Goal: Task Accomplishment & Management: Use online tool/utility

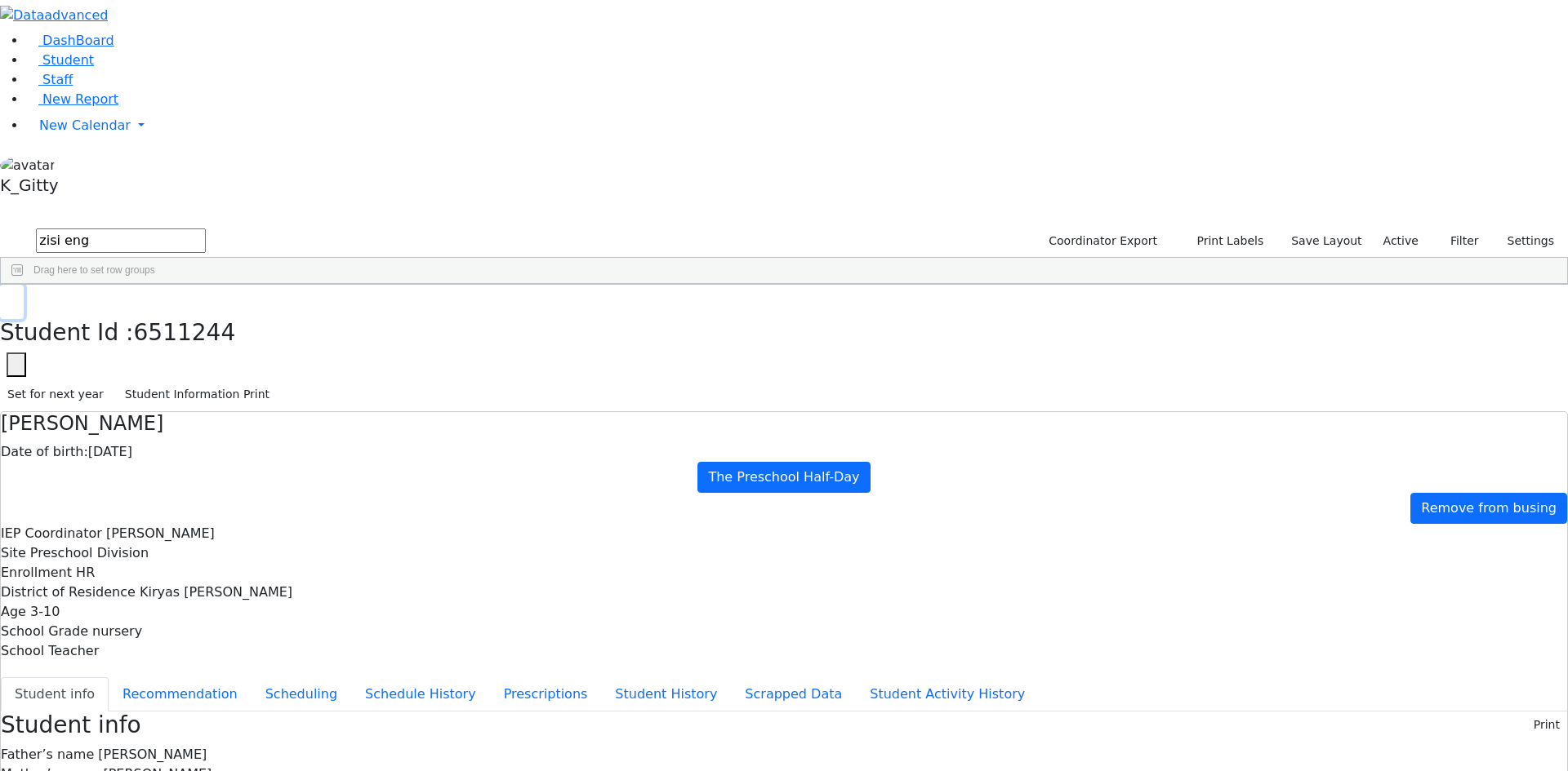
click at [24, 285] on button "button" at bounding box center [12, 302] width 24 height 35
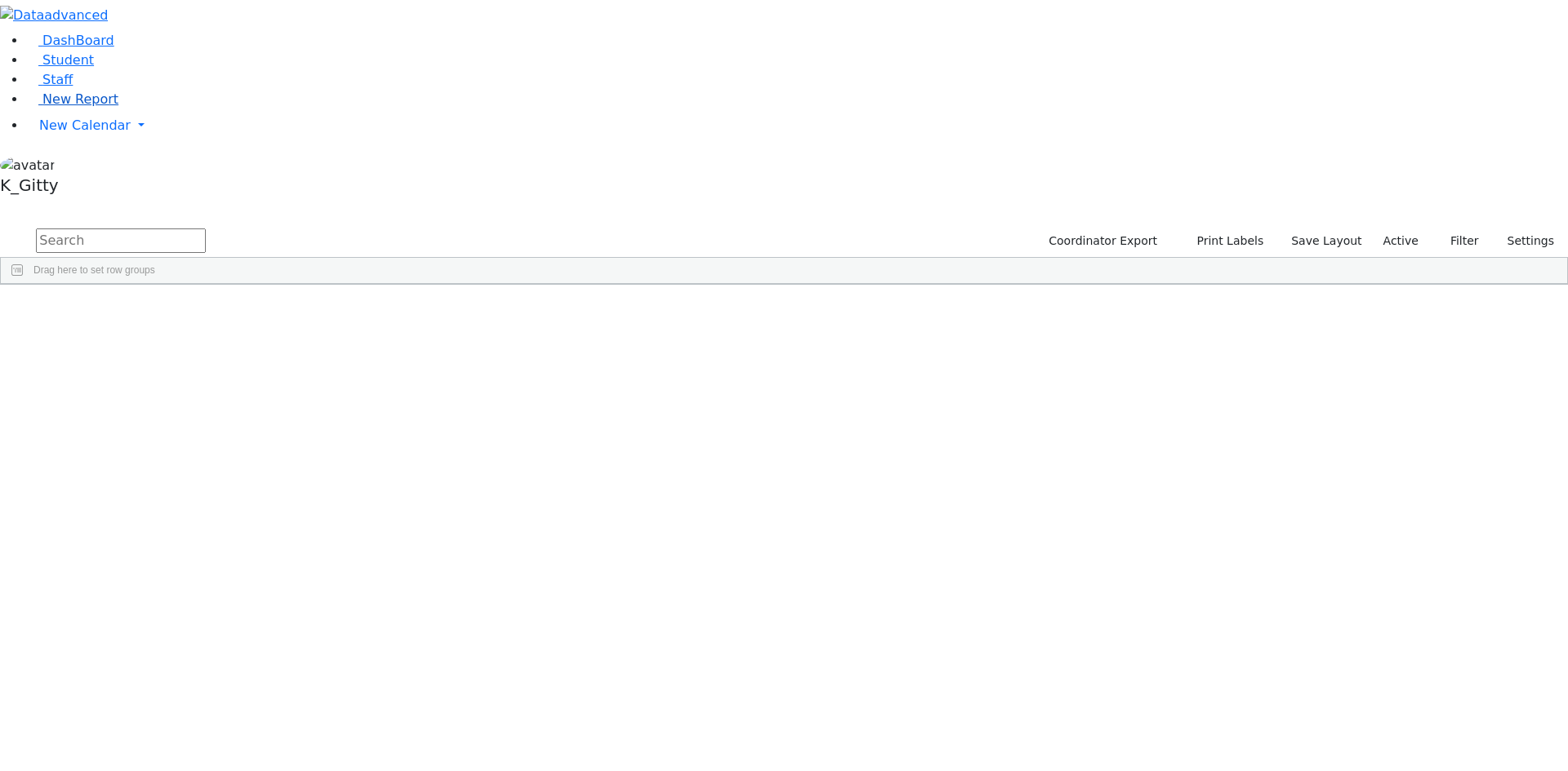
click at [103, 106] on link "New Report" at bounding box center [72, 100] width 93 height 16
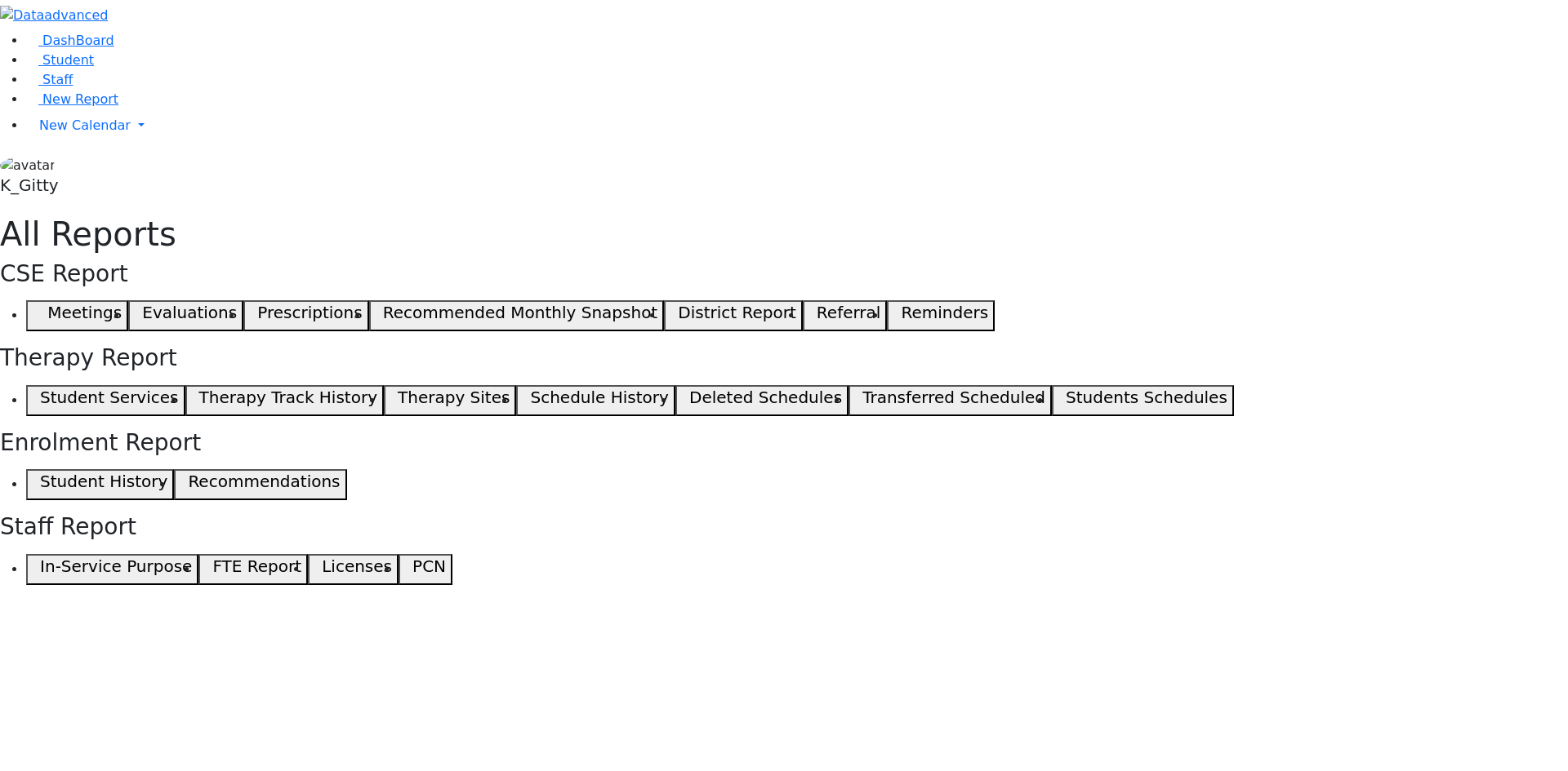
click at [70, 88] on link "Staff" at bounding box center [48, 80] width 46 height 16
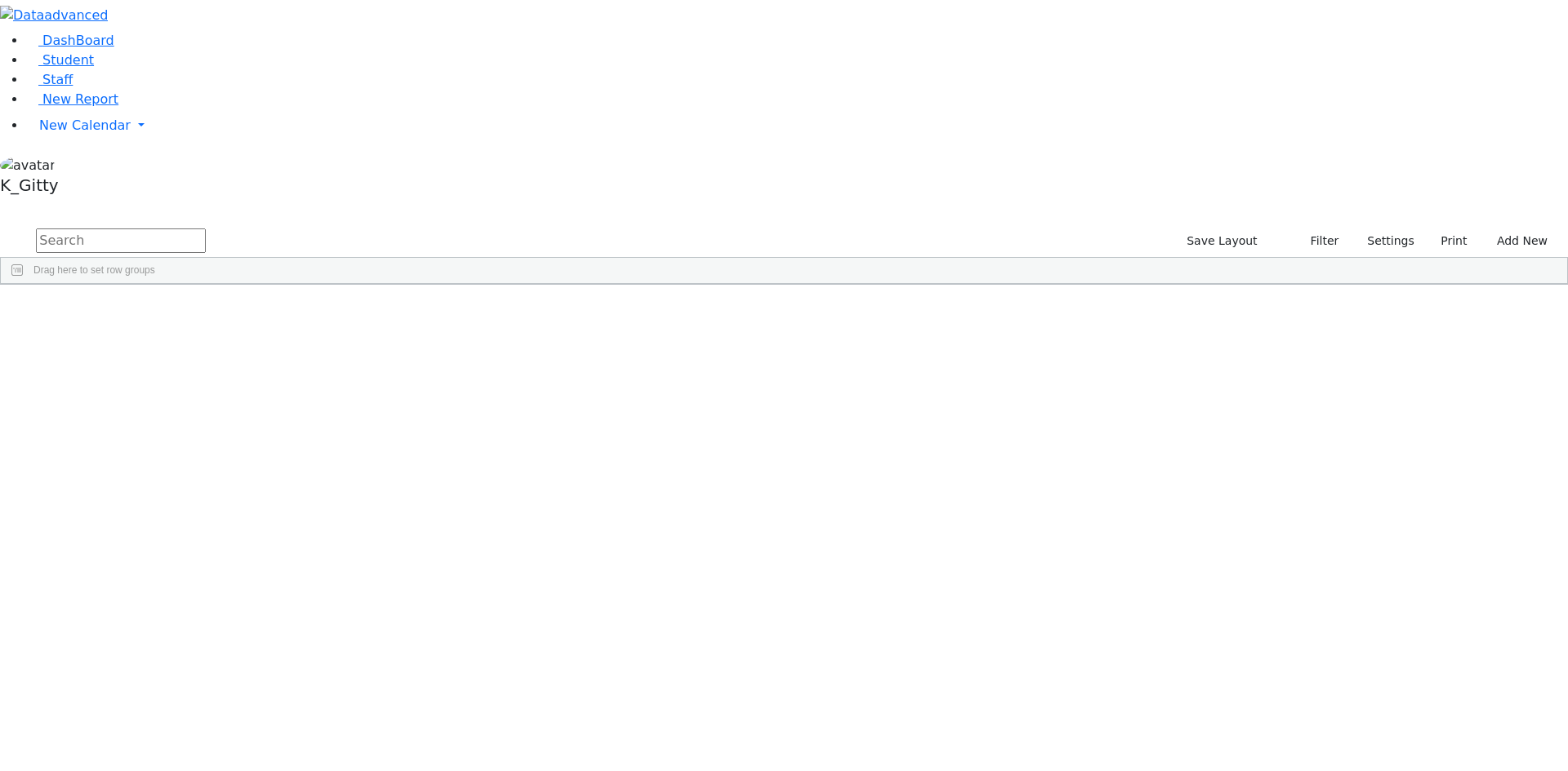
click at [863, 586] on div "Off-Site" at bounding box center [815, 596] width 97 height 23
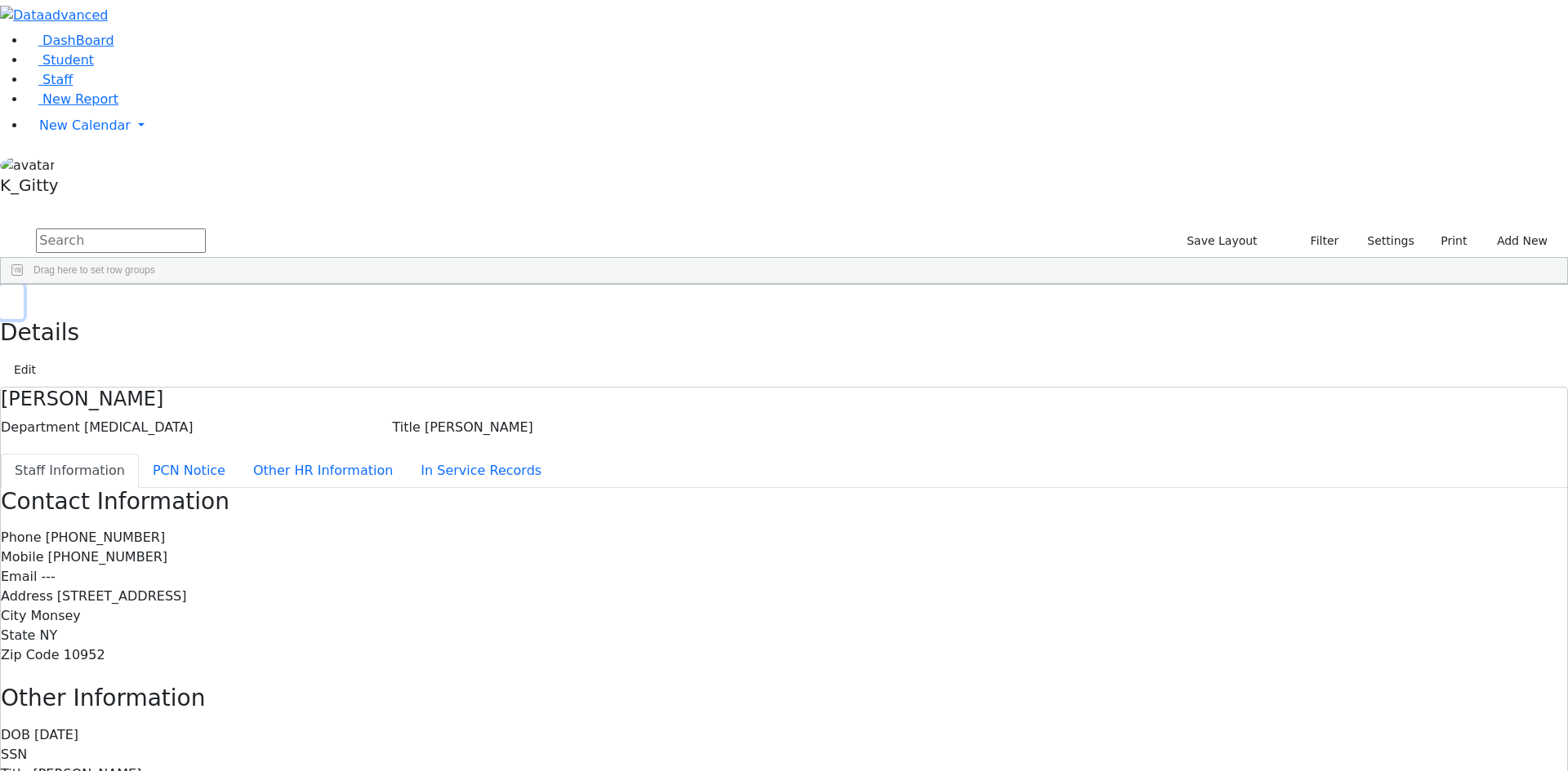
click at [17, 297] on icon "button" at bounding box center [11, 302] width 9 height 10
click at [116, 106] on link "New Report" at bounding box center [72, 100] width 93 height 16
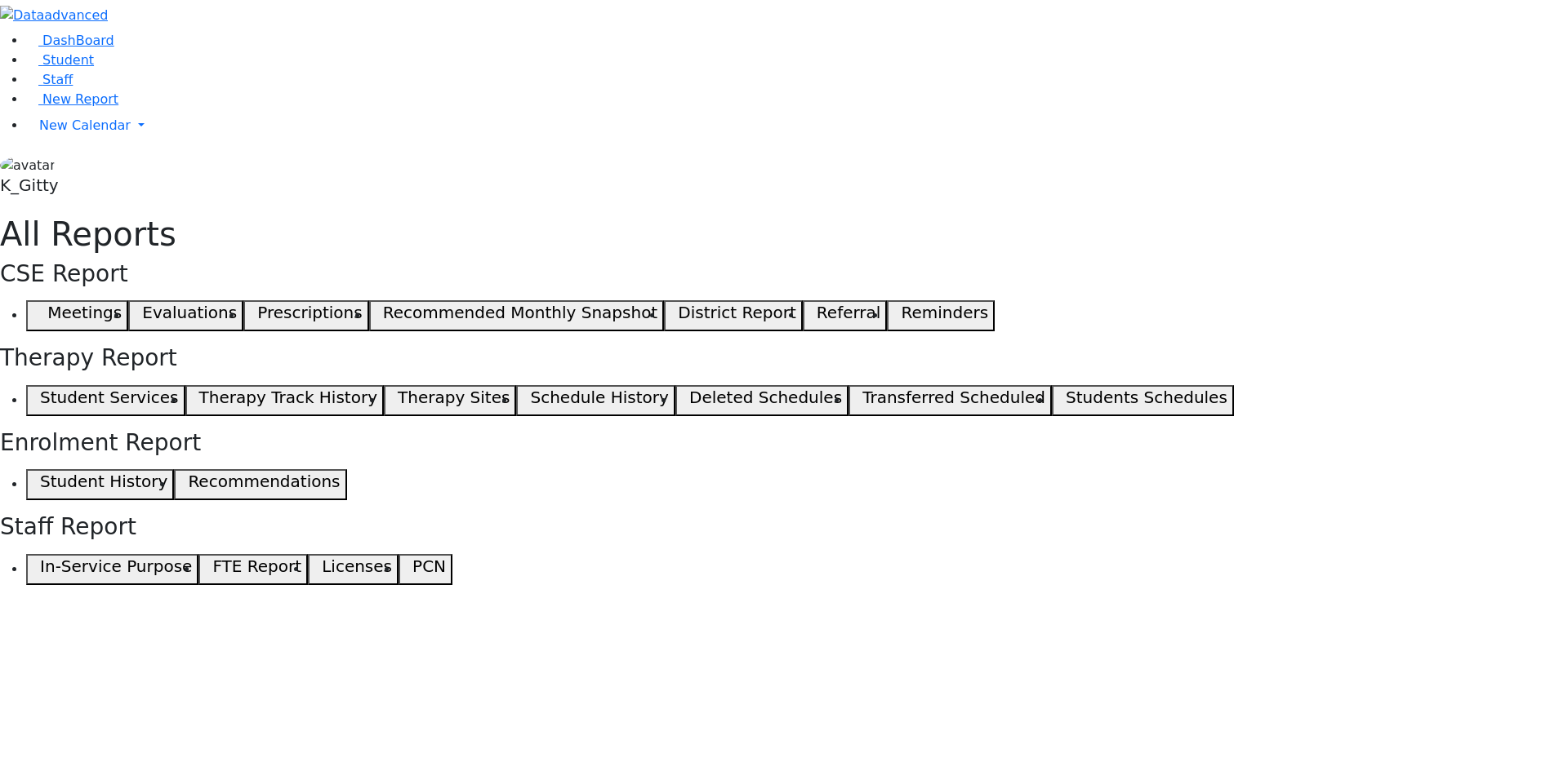
click at [185, 386] on button "Student Services" at bounding box center [105, 400] width 159 height 31
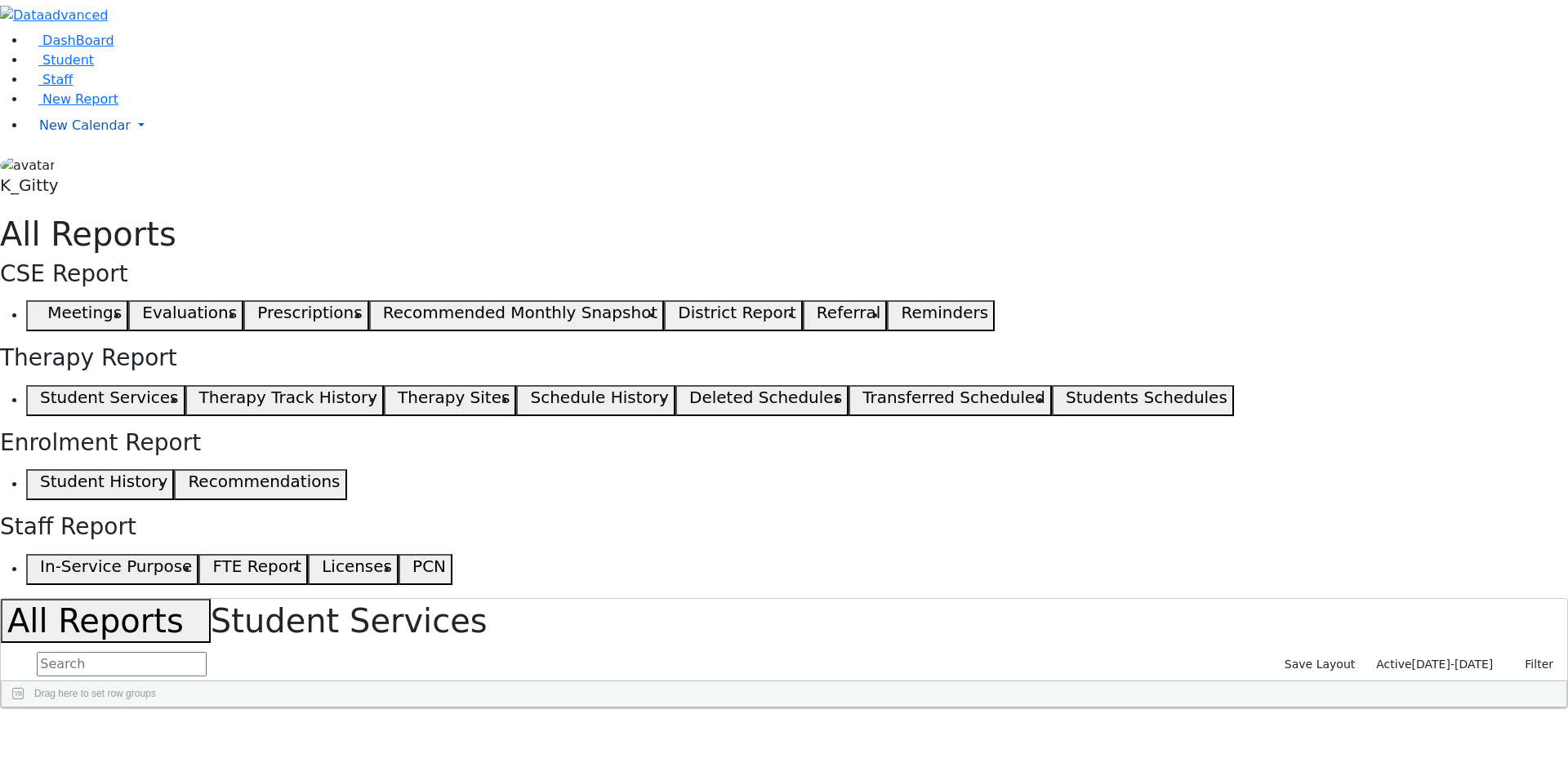
click at [161, 142] on link "New Calendar" at bounding box center [796, 125] width 1541 height 33
click at [107, 185] on span "Teacher Report" at bounding box center [88, 177] width 98 height 16
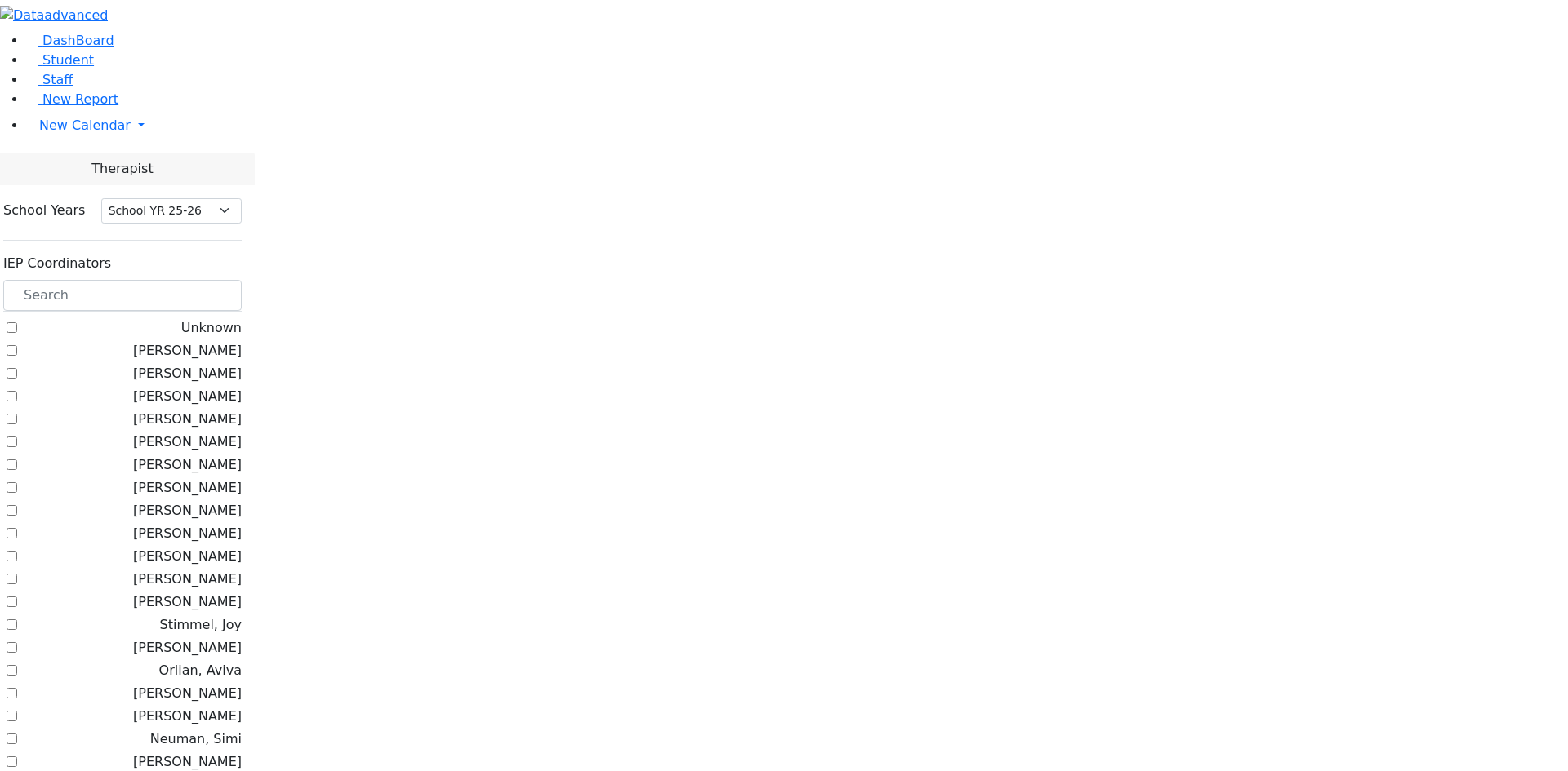
select select "212"
click at [229, 341] on label "[PERSON_NAME]" at bounding box center [187, 351] width 108 height 20
click at [17, 345] on input "[PERSON_NAME]" at bounding box center [12, 350] width 11 height 11
checkbox input "true"
